Goal: Transaction & Acquisition: Purchase product/service

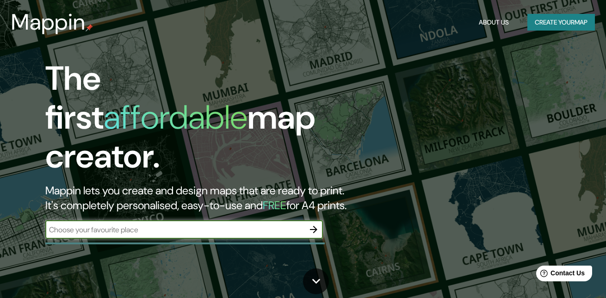
click at [123, 224] on input "text" at bounding box center [174, 229] width 259 height 11
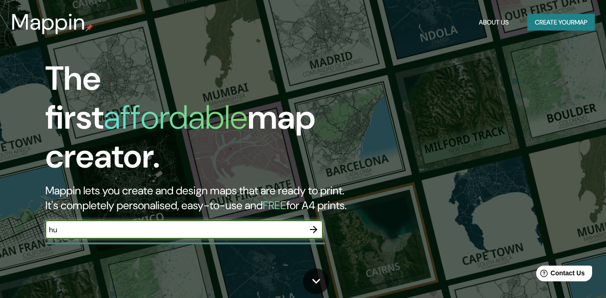
type input "h"
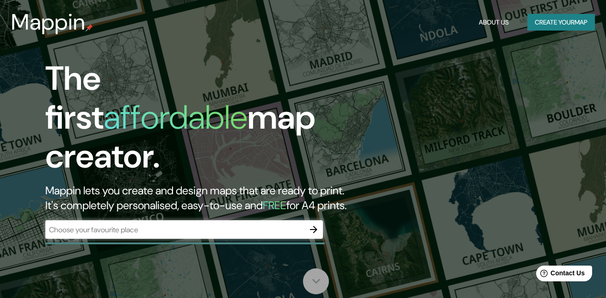
click at [317, 275] on icon at bounding box center [316, 281] width 16 height 16
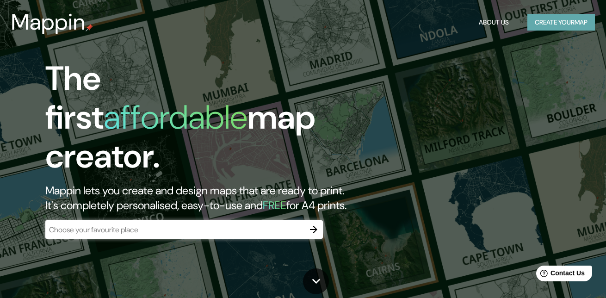
click at [583, 19] on button "Create your map" at bounding box center [562, 22] width 68 height 17
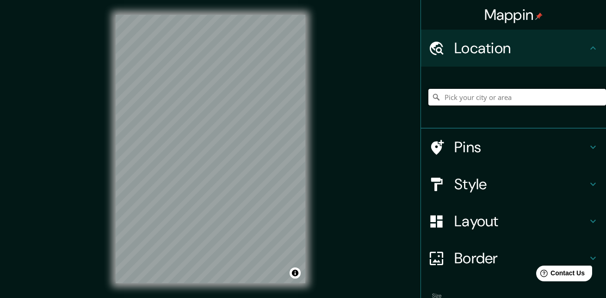
click at [485, 93] on input "Pick your city or area" at bounding box center [518, 97] width 178 height 17
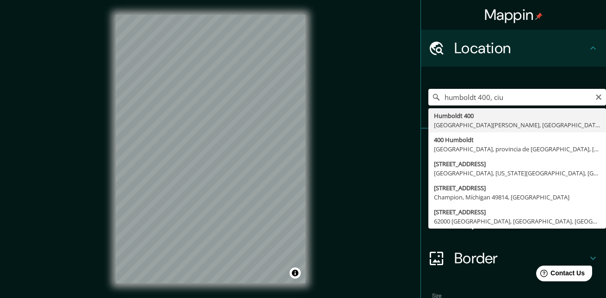
type input "[STREET_ADDRESS][PERSON_NAME]"
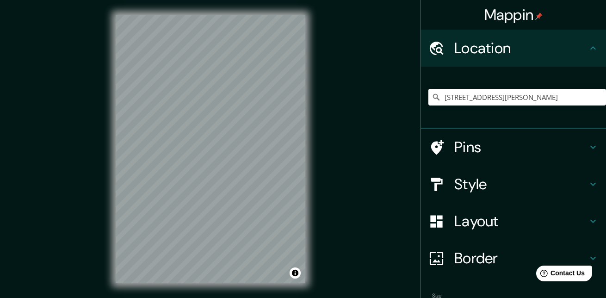
click at [484, 142] on h4 "Pins" at bounding box center [520, 147] width 133 height 19
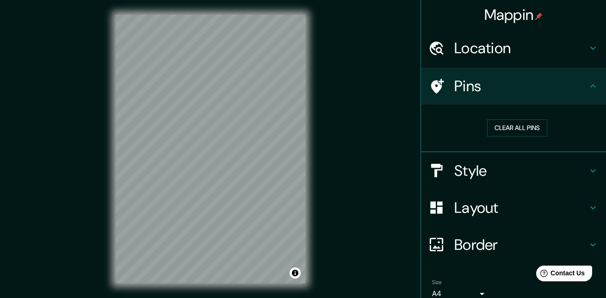
click at [552, 87] on h4 "Pins" at bounding box center [520, 86] width 133 height 19
click at [588, 89] on icon at bounding box center [593, 86] width 11 height 11
click at [580, 51] on h4 "Location" at bounding box center [520, 48] width 133 height 19
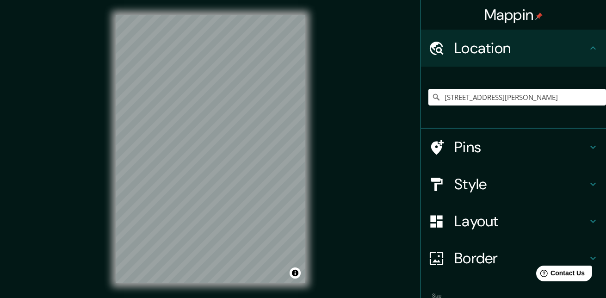
click at [588, 50] on icon at bounding box center [593, 48] width 11 height 11
click at [589, 140] on div "Pins" at bounding box center [513, 147] width 185 height 37
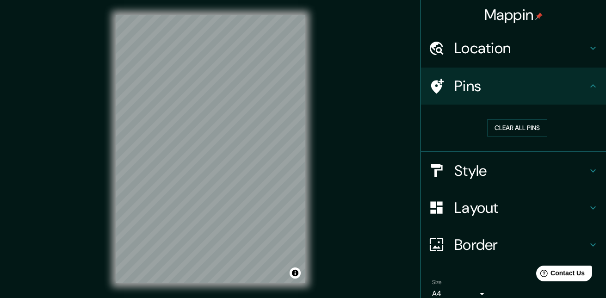
click at [571, 171] on h4 "Style" at bounding box center [520, 171] width 133 height 19
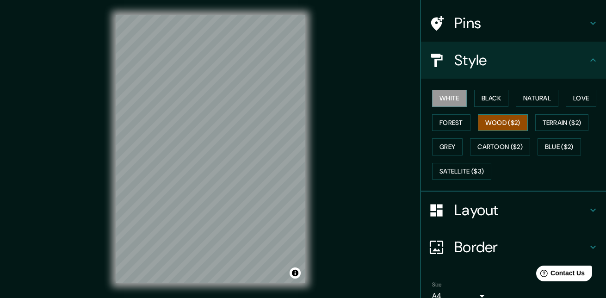
scroll to position [46, 0]
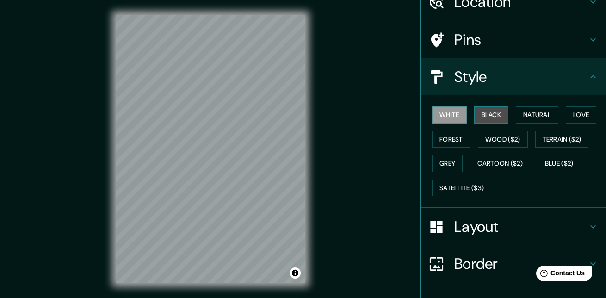
click at [487, 109] on button "Black" at bounding box center [491, 114] width 35 height 17
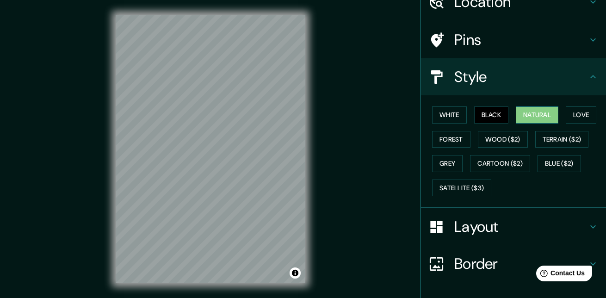
click at [528, 114] on button "Natural" at bounding box center [537, 114] width 43 height 17
click at [569, 116] on button "Love" at bounding box center [581, 114] width 31 height 17
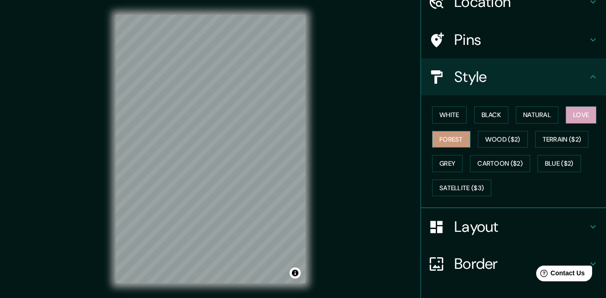
click at [456, 137] on button "Forest" at bounding box center [451, 139] width 38 height 17
click at [452, 116] on button "White" at bounding box center [449, 114] width 35 height 17
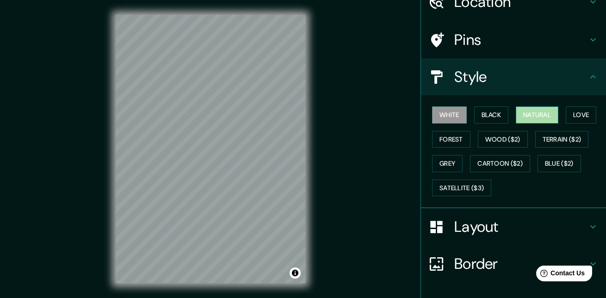
click at [516, 113] on button "Natural" at bounding box center [537, 114] width 43 height 17
click at [482, 115] on button "Black" at bounding box center [491, 114] width 35 height 17
click at [433, 114] on button "White" at bounding box center [449, 114] width 35 height 17
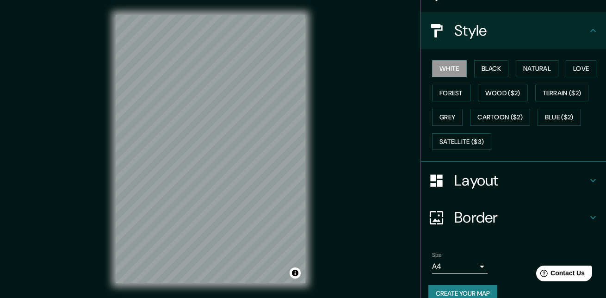
click at [499, 178] on h4 "Layout" at bounding box center [520, 180] width 133 height 19
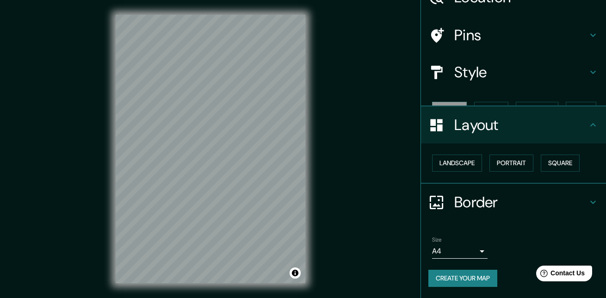
scroll to position [35, 0]
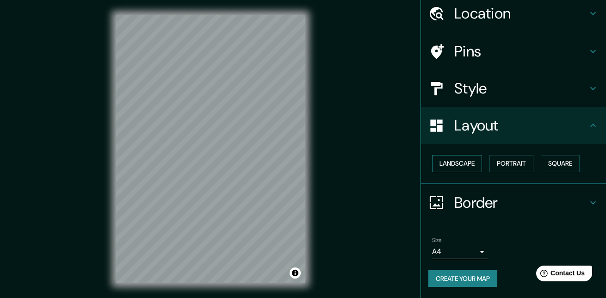
click at [453, 161] on button "Landscape" at bounding box center [457, 163] width 50 height 17
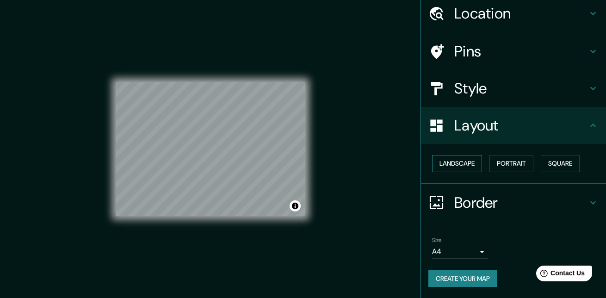
click at [453, 161] on button "Landscape" at bounding box center [457, 163] width 50 height 17
click at [516, 162] on button "Portrait" at bounding box center [512, 163] width 44 height 17
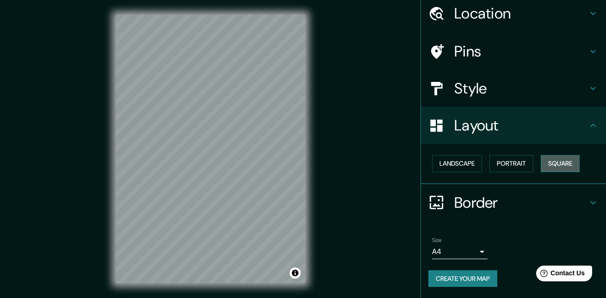
click at [549, 163] on button "Square" at bounding box center [560, 163] width 39 height 17
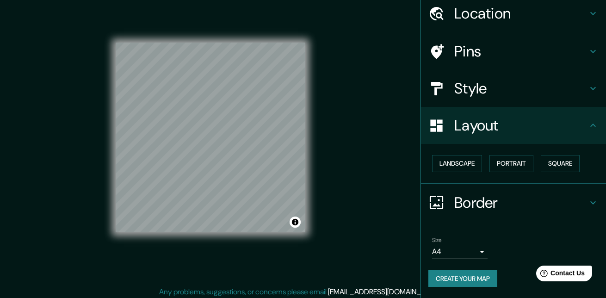
scroll to position [15, 0]
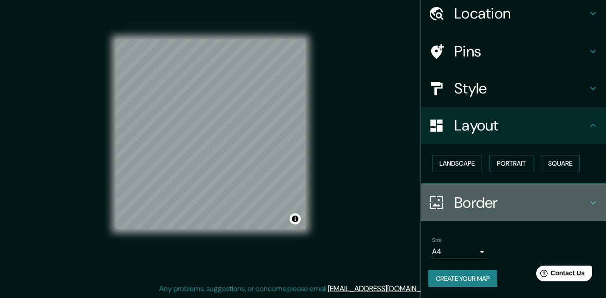
click at [484, 198] on h4 "Border" at bounding box center [520, 202] width 133 height 19
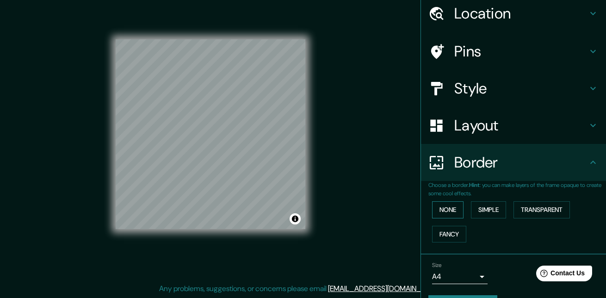
click at [445, 205] on button "None" at bounding box center [447, 209] width 31 height 17
click at [482, 211] on button "Simple" at bounding box center [488, 209] width 35 height 17
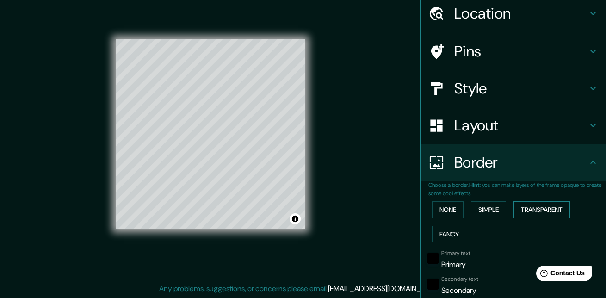
drag, startPoint x: 528, startPoint y: 211, endPoint x: 510, endPoint y: 218, distance: 18.3
click at [528, 212] on button "Transparent" at bounding box center [542, 209] width 56 height 17
click at [447, 231] on button "Fancy" at bounding box center [449, 234] width 34 height 17
click at [473, 217] on button "Simple" at bounding box center [488, 209] width 35 height 17
click at [506, 212] on div "None Simple Transparent Fancy" at bounding box center [518, 222] width 178 height 49
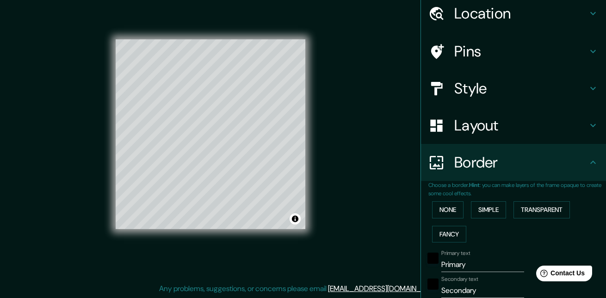
click at [441, 200] on div "None Simple Transparent Fancy" at bounding box center [518, 222] width 178 height 49
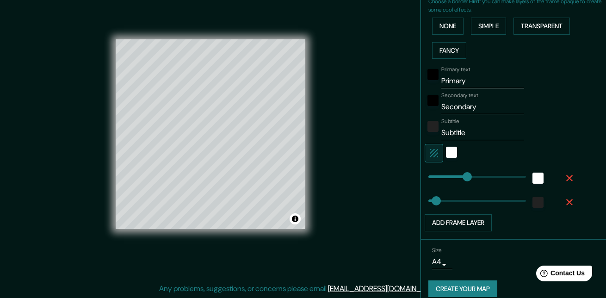
scroll to position [229, 0]
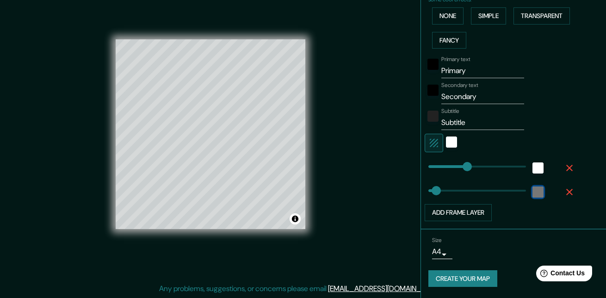
click at [533, 193] on div "color-222222" at bounding box center [538, 192] width 11 height 11
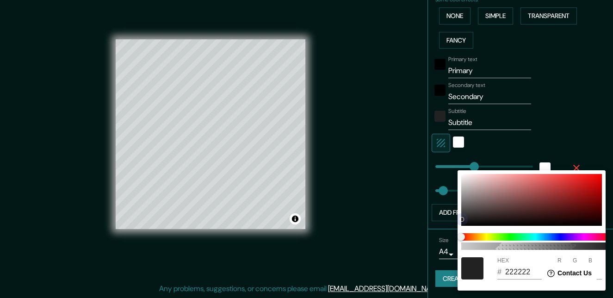
type input "33"
type input "B81A1A"
type input "184"
type input "26"
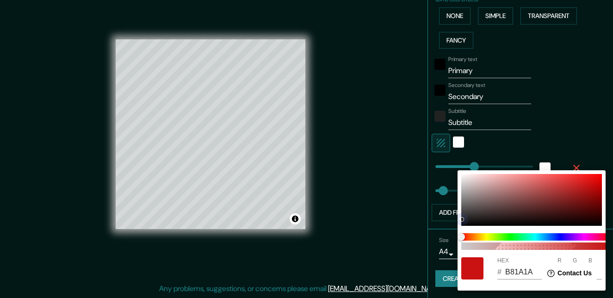
click at [590, 183] on div at bounding box center [531, 200] width 141 height 52
type input "33"
type input "D11212"
type input "209"
type input "18"
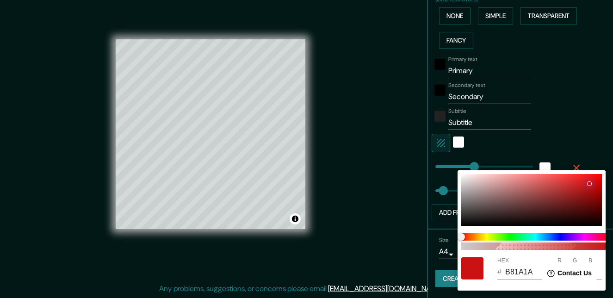
type input "18"
click at [568, 136] on div at bounding box center [306, 149] width 613 height 298
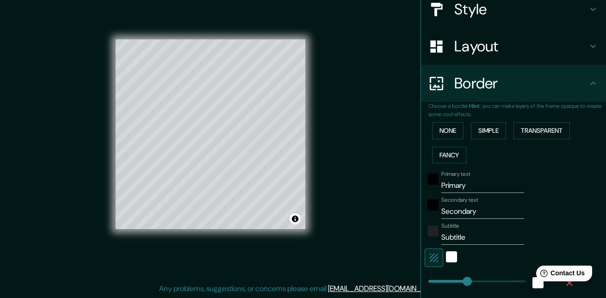
scroll to position [44, 0]
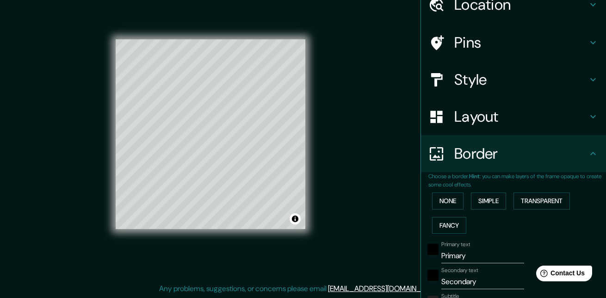
click at [494, 151] on h4 "Border" at bounding box center [520, 153] width 133 height 19
click at [557, 154] on h4 "Border" at bounding box center [520, 153] width 133 height 19
click at [535, 114] on h4 "Layout" at bounding box center [520, 116] width 133 height 19
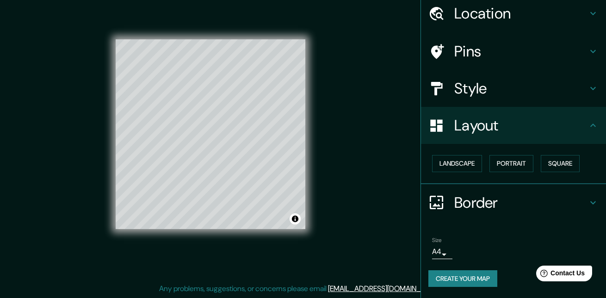
scroll to position [0, 0]
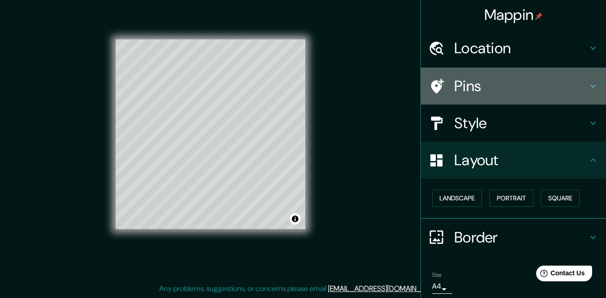
click at [482, 85] on h4 "Pins" at bounding box center [520, 86] width 133 height 19
type input "33"
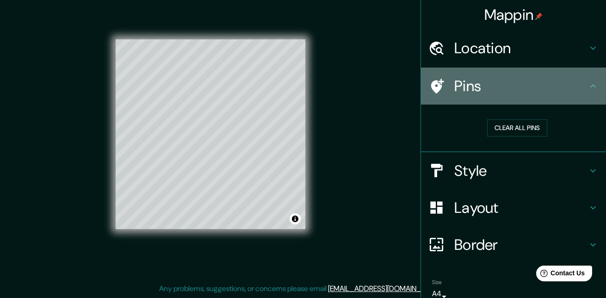
click at [486, 86] on h4 "Pins" at bounding box center [520, 86] width 133 height 19
